Goal: Book appointment/travel/reservation

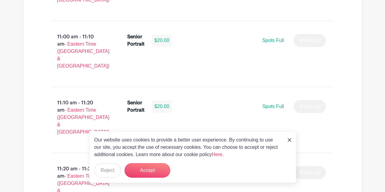
click at [289, 139] on img at bounding box center [289, 140] width 4 height 4
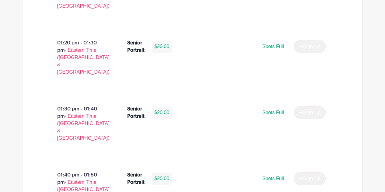
scroll to position [2160, 0]
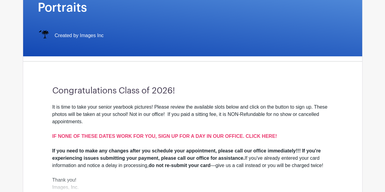
scroll to position [0, 0]
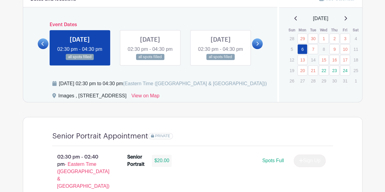
scroll to position [338, 0]
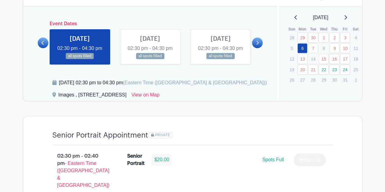
click at [254, 43] on link at bounding box center [257, 42] width 11 height 11
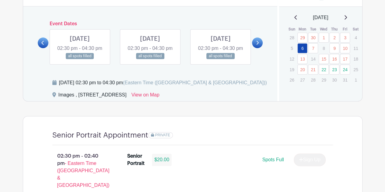
click at [257, 44] on icon at bounding box center [257, 42] width 3 height 5
click at [261, 46] on link at bounding box center [257, 42] width 11 height 11
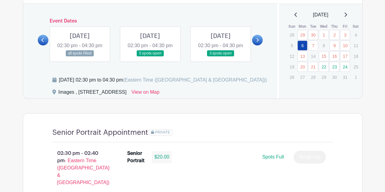
scroll to position [322, 0]
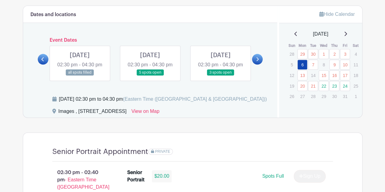
click at [256, 59] on link at bounding box center [257, 59] width 11 height 11
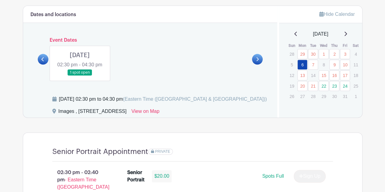
click at [258, 58] on icon at bounding box center [257, 59] width 3 height 5
click at [347, 34] on icon at bounding box center [345, 33] width 3 height 5
click at [346, 35] on icon at bounding box center [345, 33] width 3 height 5
click at [347, 36] on link at bounding box center [345, 33] width 3 height 7
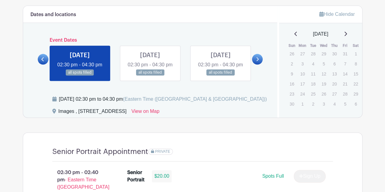
click at [294, 33] on icon at bounding box center [295, 34] width 2 height 4
click at [43, 61] on icon at bounding box center [42, 59] width 2 height 4
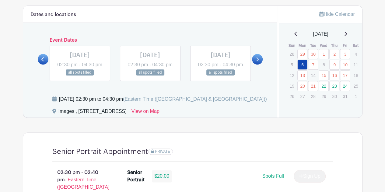
click at [43, 61] on icon at bounding box center [42, 59] width 2 height 4
click at [326, 84] on link "22" at bounding box center [323, 86] width 10 height 10
click at [334, 86] on link "23" at bounding box center [334, 86] width 10 height 10
click at [344, 85] on link "24" at bounding box center [345, 86] width 10 height 10
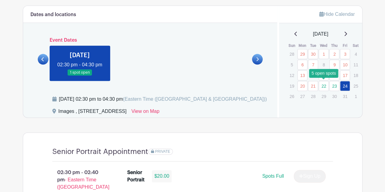
click at [323, 85] on link "22" at bounding box center [323, 86] width 10 height 10
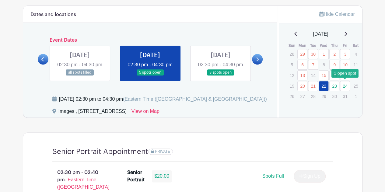
click at [344, 85] on link "24" at bounding box center [345, 86] width 10 height 10
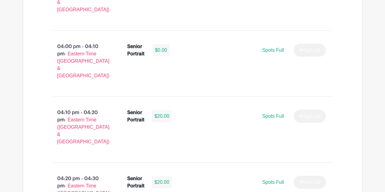
scroll to position [1042, 0]
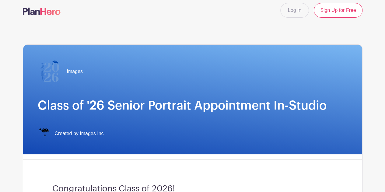
scroll to position [0, 0]
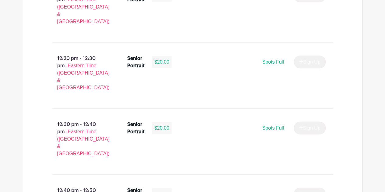
scroll to position [1886, 0]
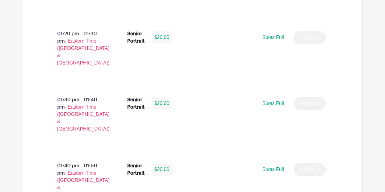
scroll to position [2177, 0]
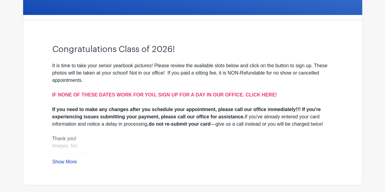
scroll to position [174, 0]
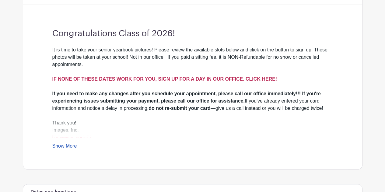
click at [261, 76] on strong "IF NONE OF THESE DATES WORK FOR YOU, SIGN UP FOR A DAY IN OUR OFFICE. CLICK HER…" at bounding box center [164, 78] width 224 height 5
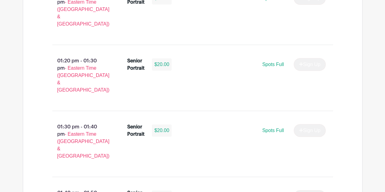
scroll to position [2143, 0]
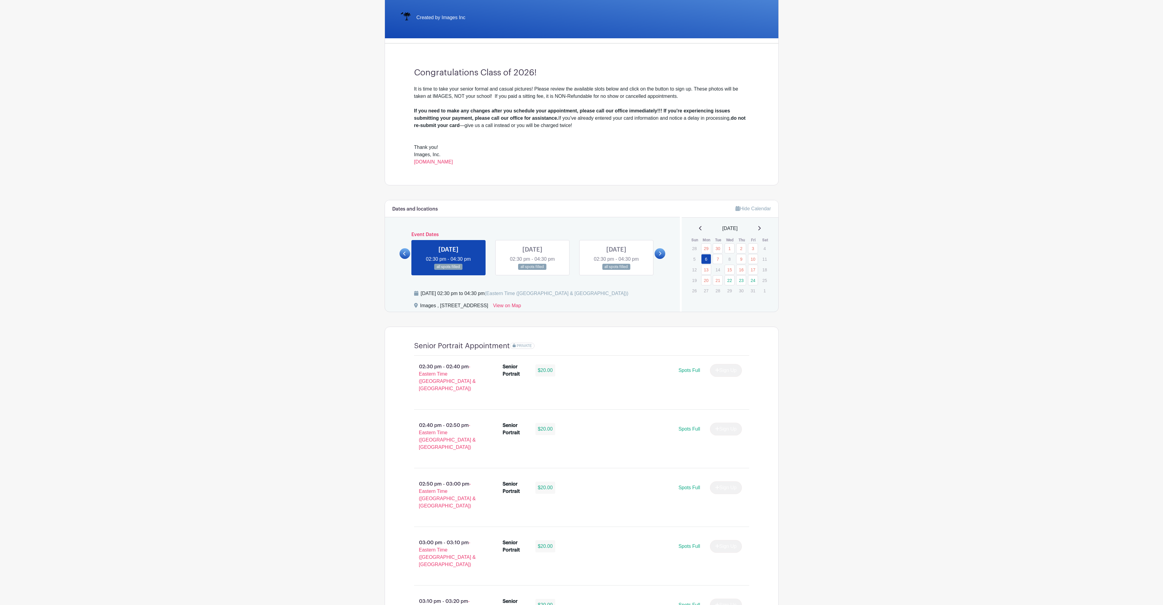
scroll to position [121, 0]
click at [727, 283] on link "22" at bounding box center [730, 280] width 10 height 10
click at [741, 283] on link "23" at bounding box center [741, 280] width 10 height 10
click at [749, 280] on link "24" at bounding box center [753, 280] width 10 height 10
